Goal: Check status: Check status

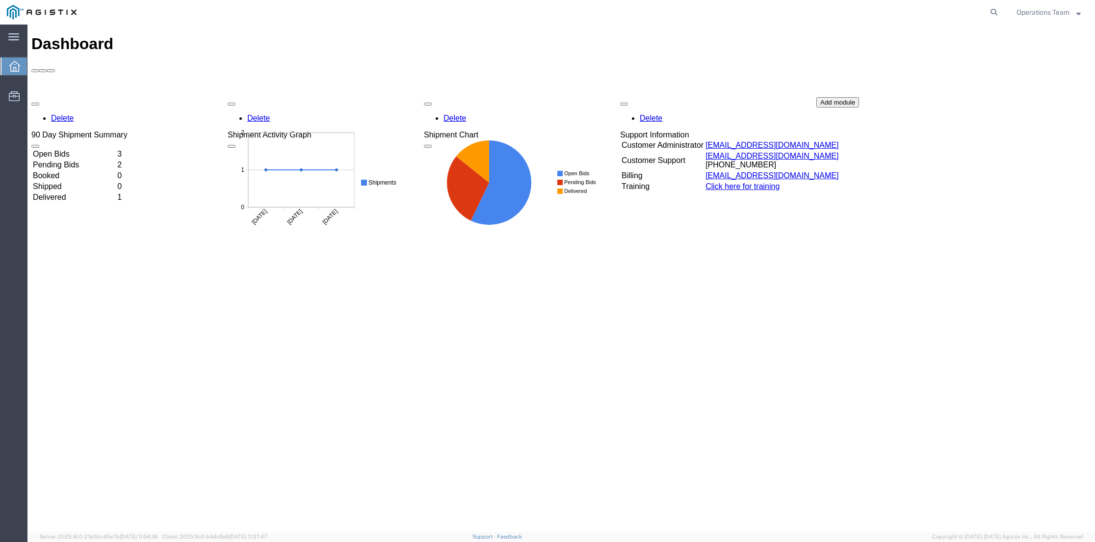
click at [72, 160] on td "Pending Bids" at bounding box center [73, 165] width 83 height 10
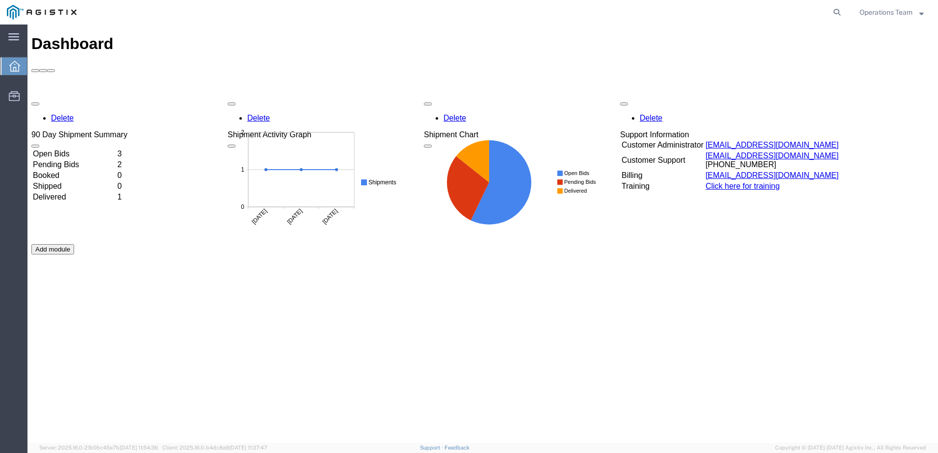
click at [81, 149] on td "Open Bids" at bounding box center [73, 154] width 83 height 10
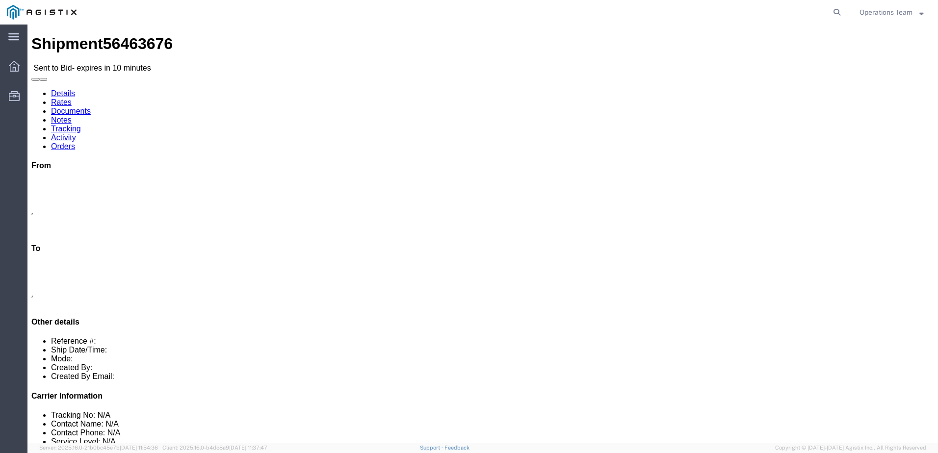
click at [72, 116] on link "Notes" at bounding box center [61, 120] width 21 height 8
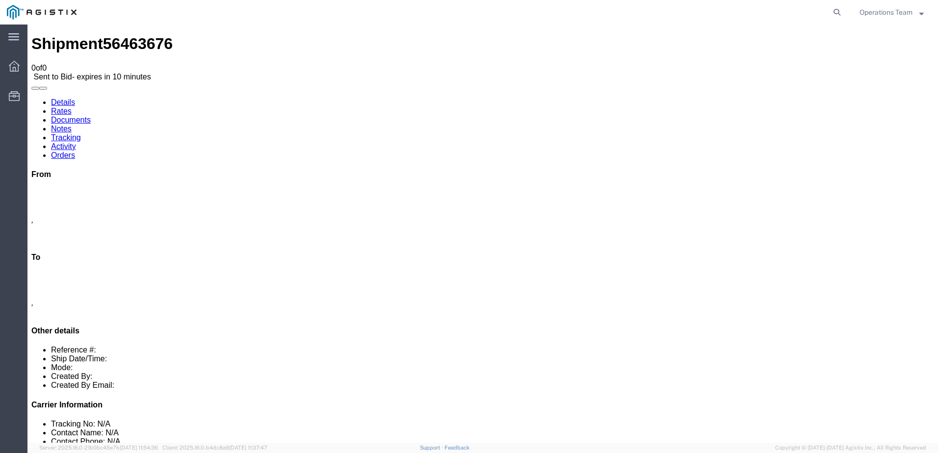
click at [81, 133] on link "Tracking" at bounding box center [66, 137] width 30 height 8
click at [76, 142] on link "Activity" at bounding box center [63, 146] width 25 height 8
click at [72, 107] on link "Rates" at bounding box center [61, 111] width 21 height 8
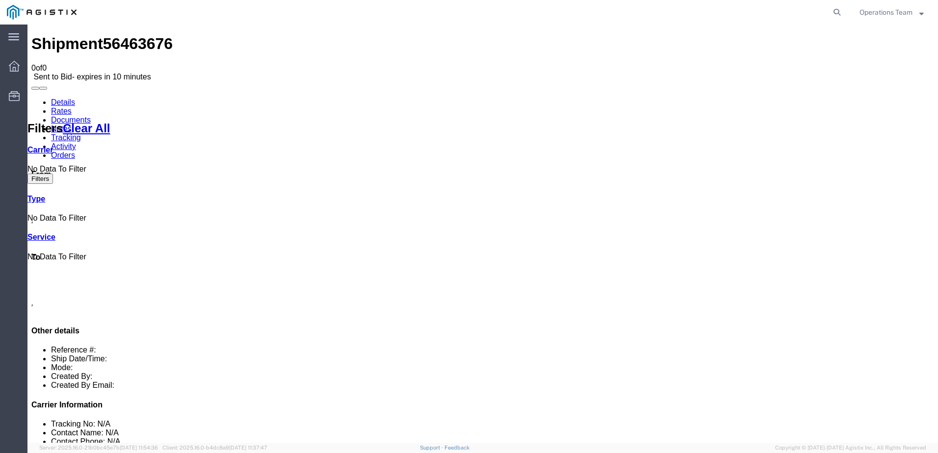
click at [56, 98] on link "Details" at bounding box center [63, 102] width 24 height 8
